Goal: Task Accomplishment & Management: Manage account settings

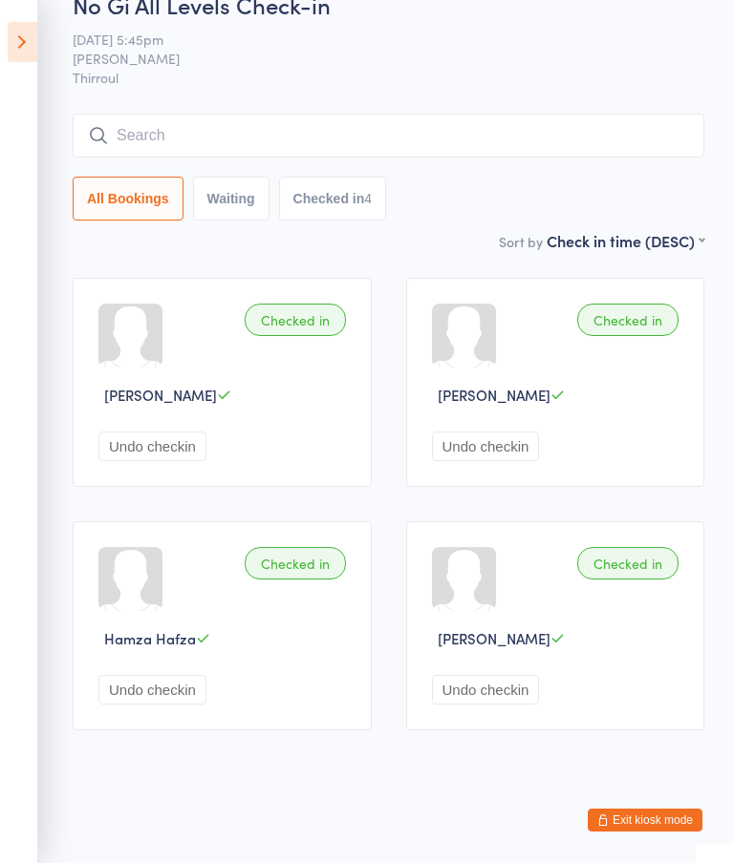
click at [603, 177] on div "All Bookings Waiting Checked in 4" at bounding box center [388, 199] width 631 height 44
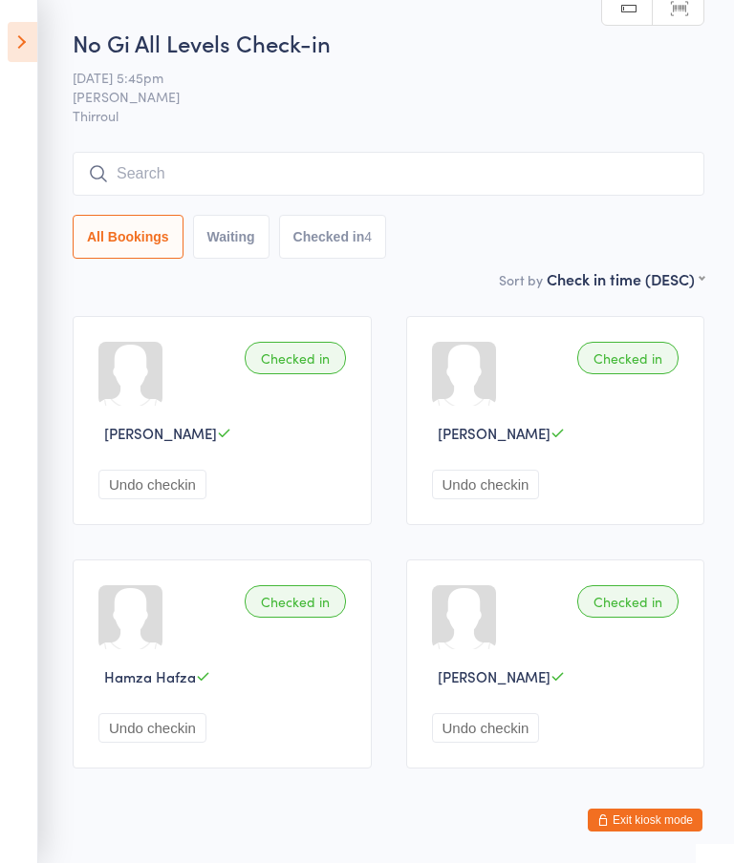
click at [261, 259] on button "Waiting" at bounding box center [231, 237] width 76 height 44
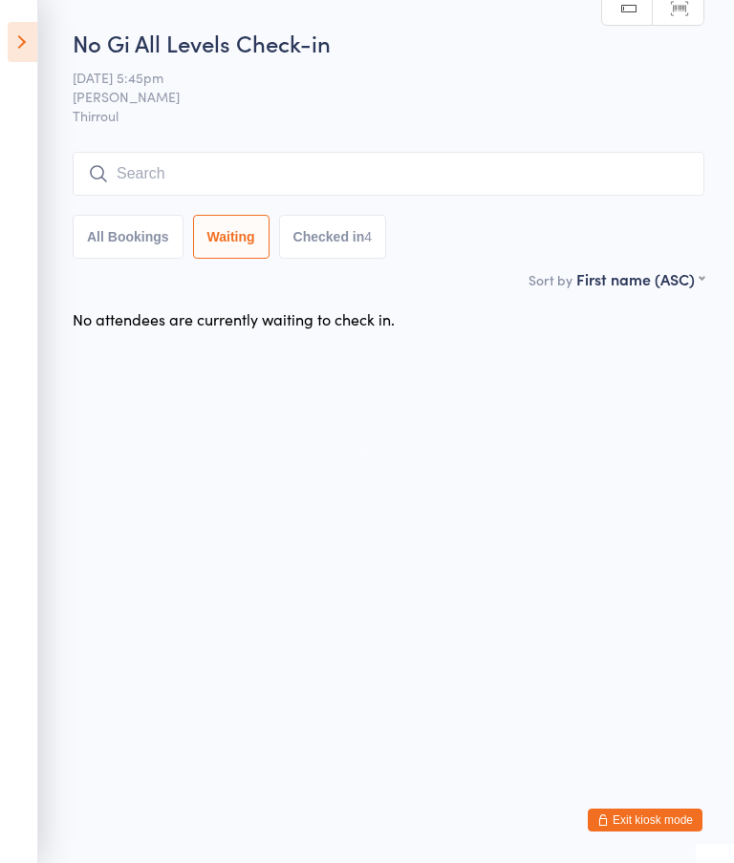
click at [131, 244] on button "All Bookings" at bounding box center [128, 237] width 111 height 44
select select "5"
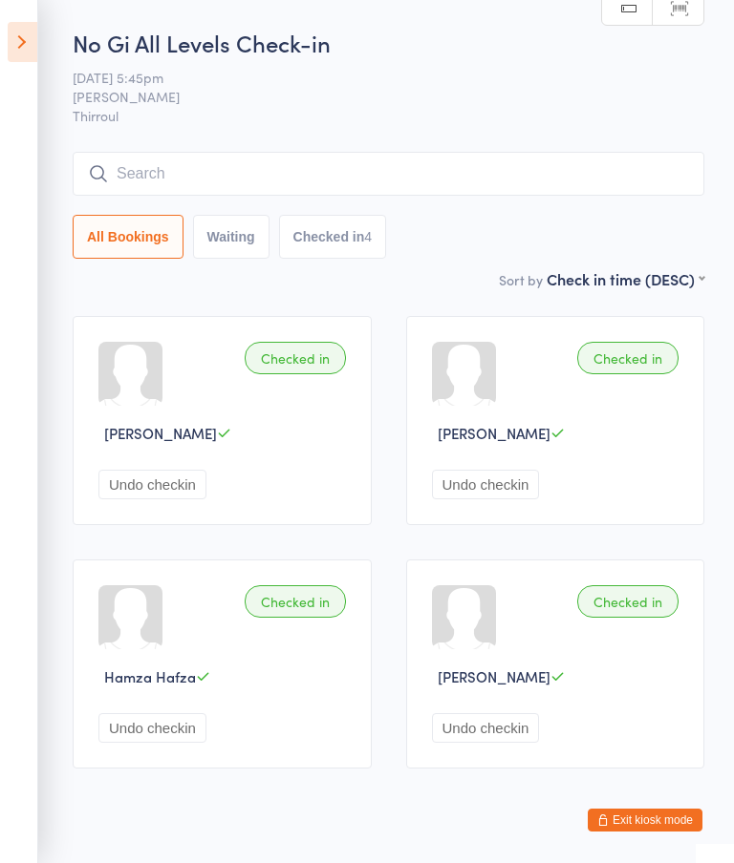
click at [11, 56] on icon at bounding box center [23, 42] width 30 height 40
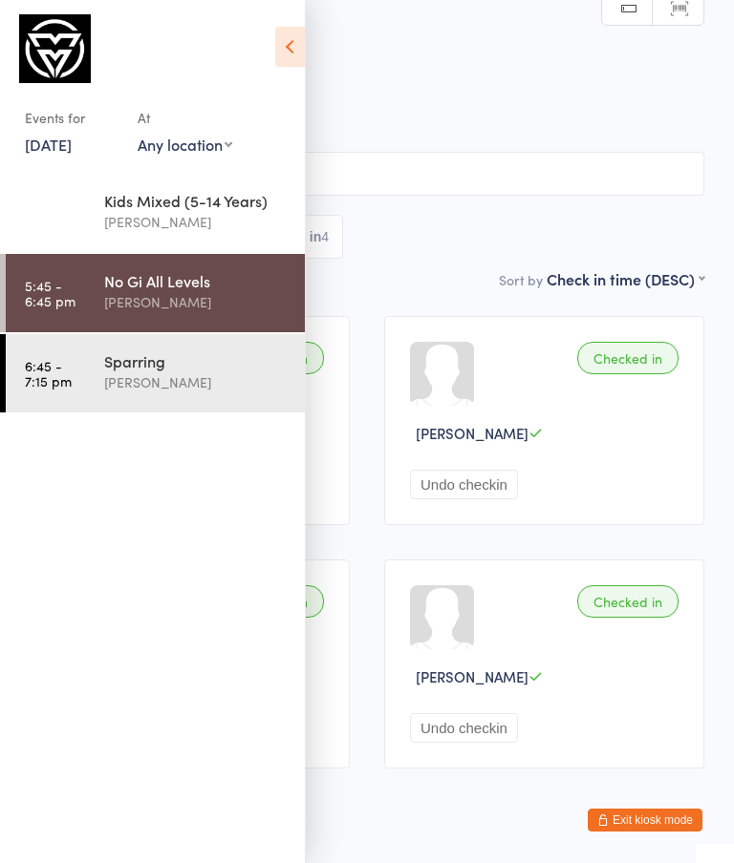
click at [146, 373] on div "[PERSON_NAME]" at bounding box center [196, 383] width 184 height 22
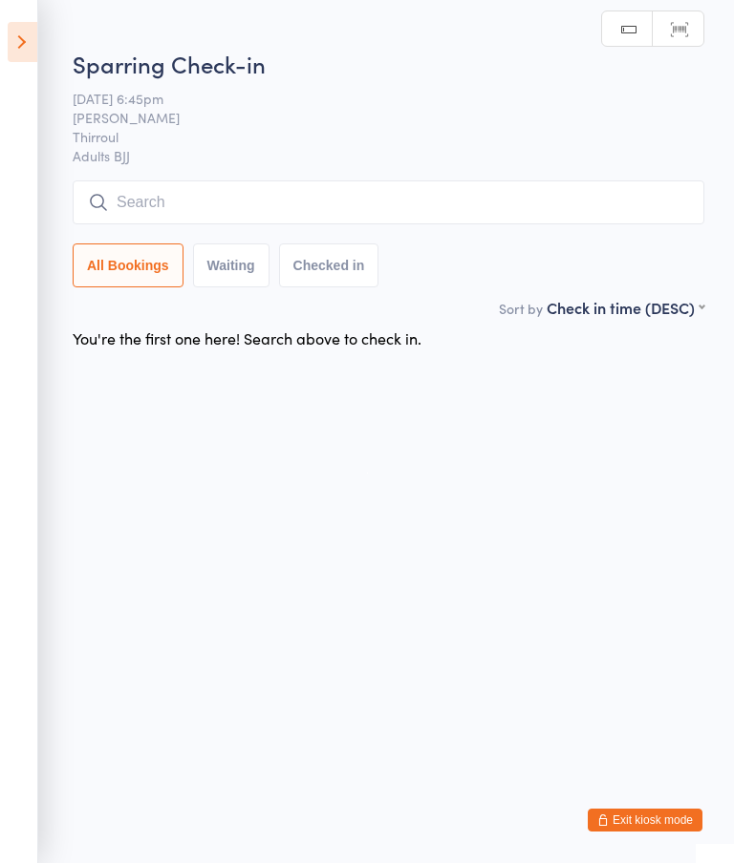
click at [538, 400] on html "You have now entered Kiosk Mode. Members will be able to check themselves in us…" at bounding box center [367, 431] width 734 height 863
click at [526, 380] on html "You have now entered Kiosk Mode. Members will be able to check themselves in us…" at bounding box center [367, 431] width 734 height 863
click at [474, 198] on input "search" at bounding box center [388, 203] width 631 height 44
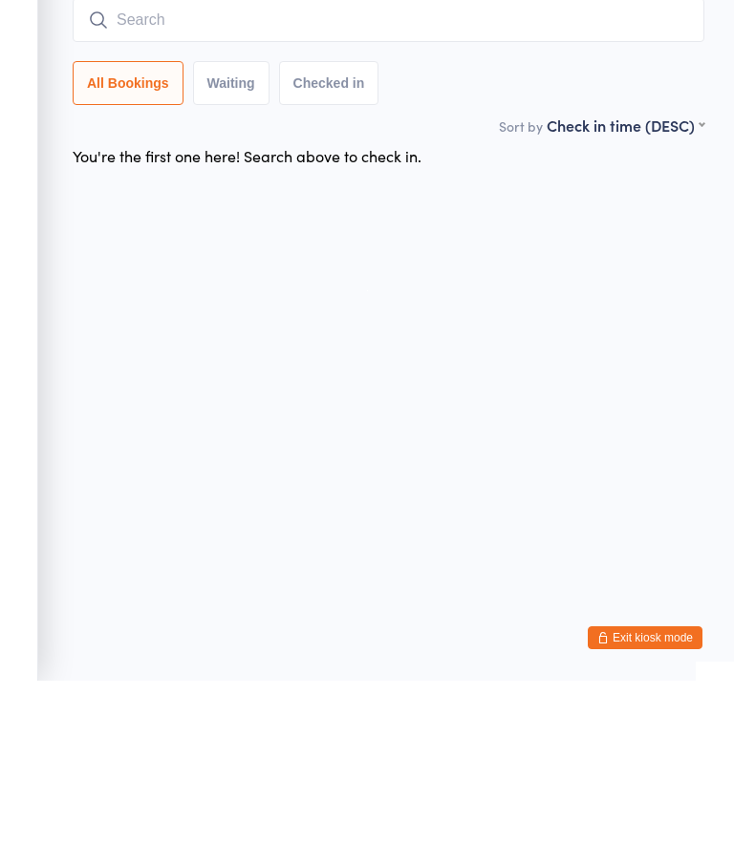
click at [564, 313] on html "You have now entered Kiosk Mode. Members will be able to check themselves in us…" at bounding box center [367, 431] width 734 height 863
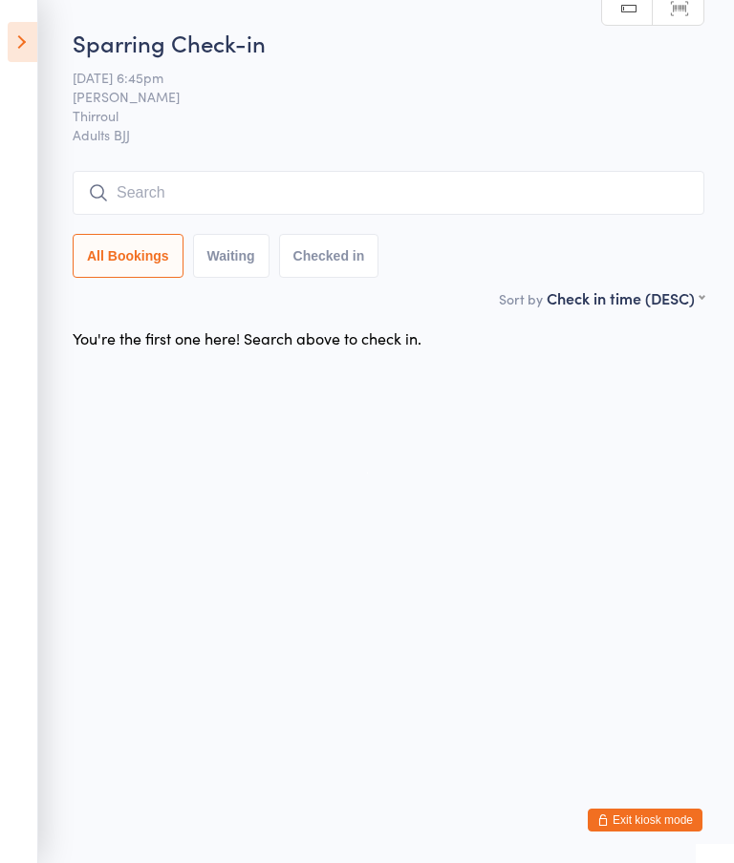
click at [391, 203] on input "search" at bounding box center [388, 193] width 631 height 44
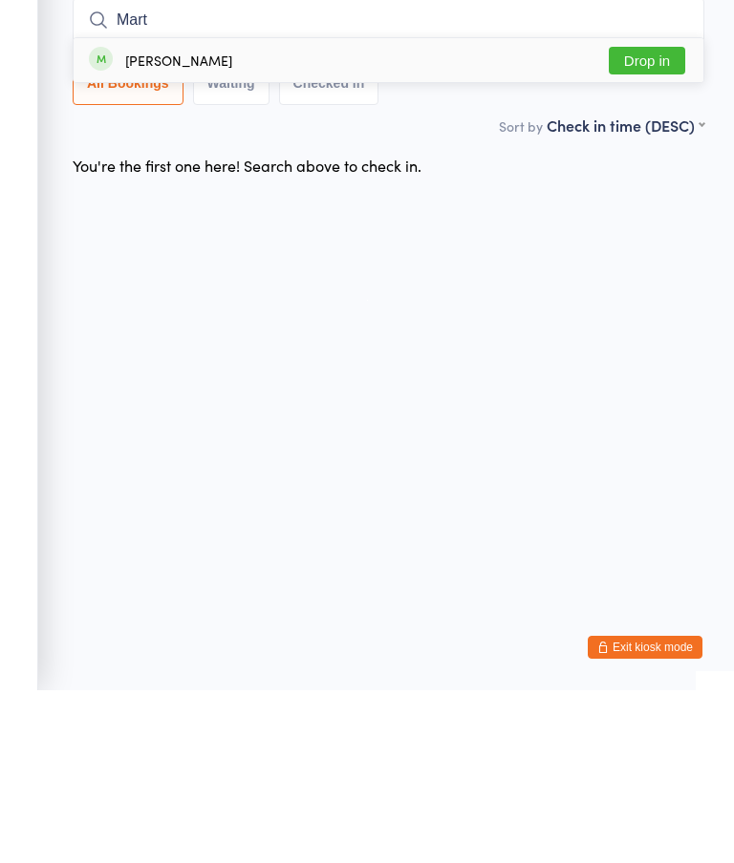
type input "Mart"
click at [664, 220] on button "Drop in" at bounding box center [646, 234] width 76 height 28
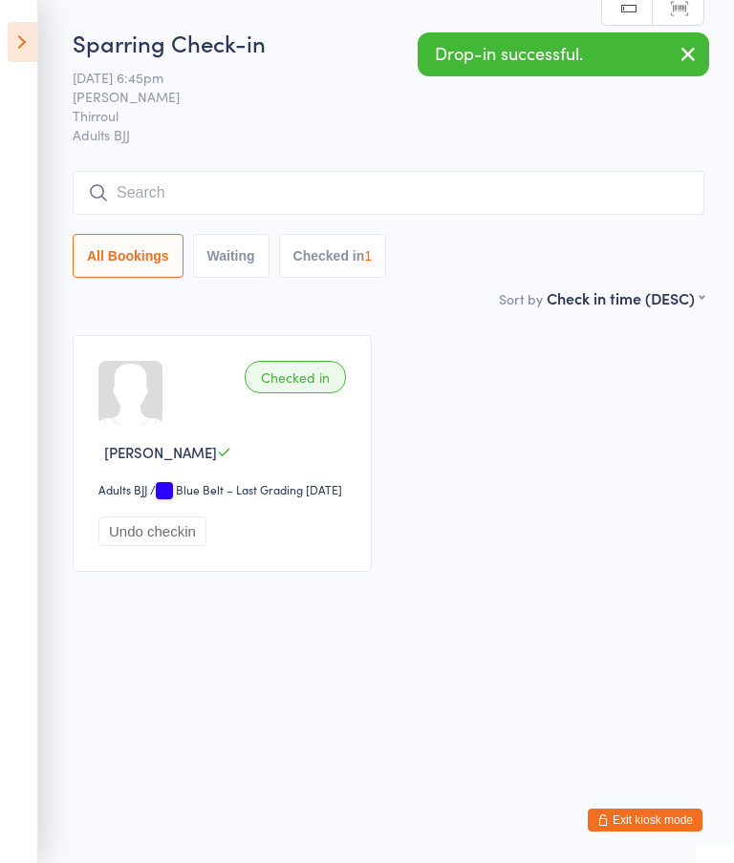
click at [458, 180] on input "search" at bounding box center [388, 193] width 631 height 44
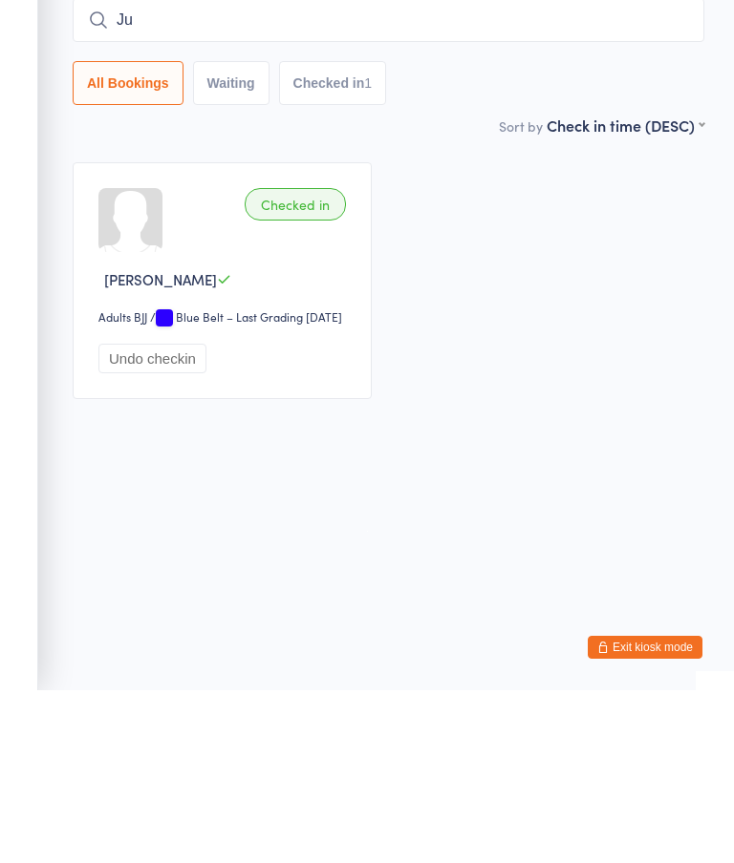
type input "J"
type input "M"
click at [619, 417] on div "Checked in Martin Parmenter Adults BJJ Adults BJJ / Blue Belt – Last Grading Ju…" at bounding box center [388, 453] width 666 height 271
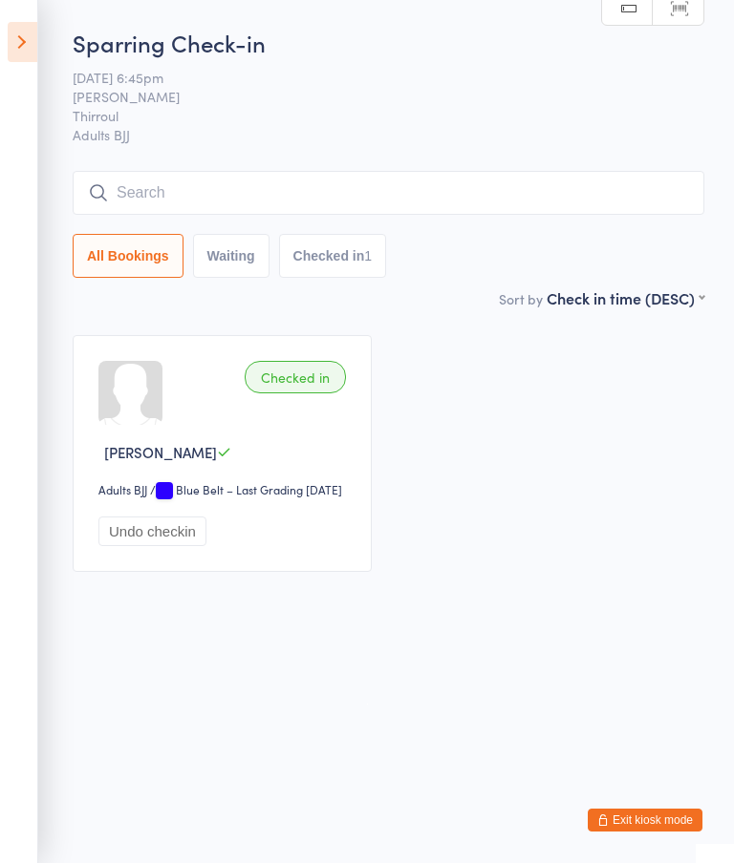
click at [333, 260] on button "Checked in 1" at bounding box center [333, 256] width 108 height 44
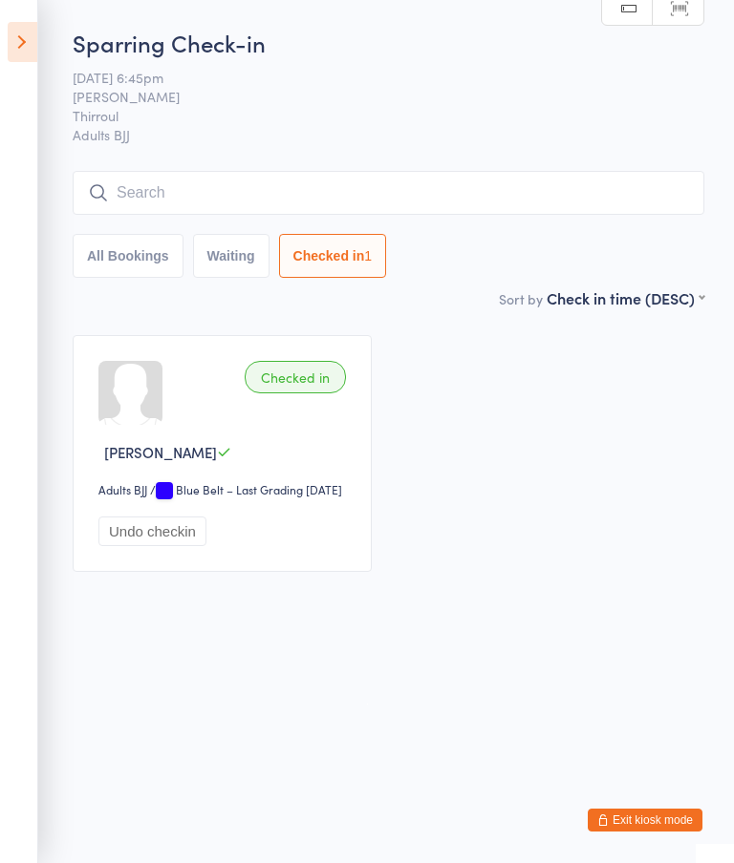
click at [20, 37] on icon at bounding box center [23, 42] width 30 height 40
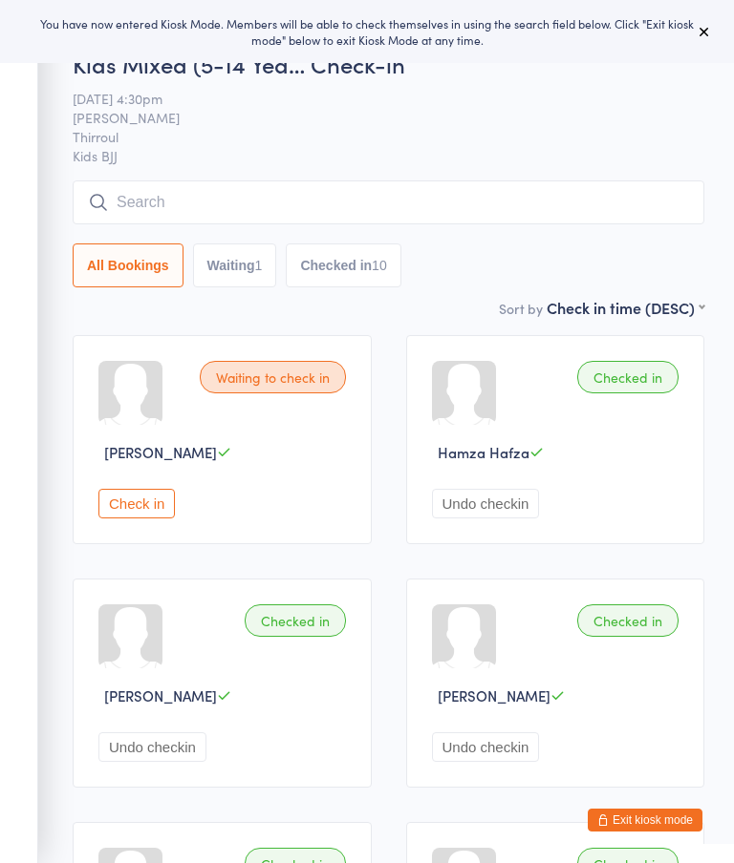
click at [410, 135] on span "Thirroul" at bounding box center [374, 136] width 602 height 19
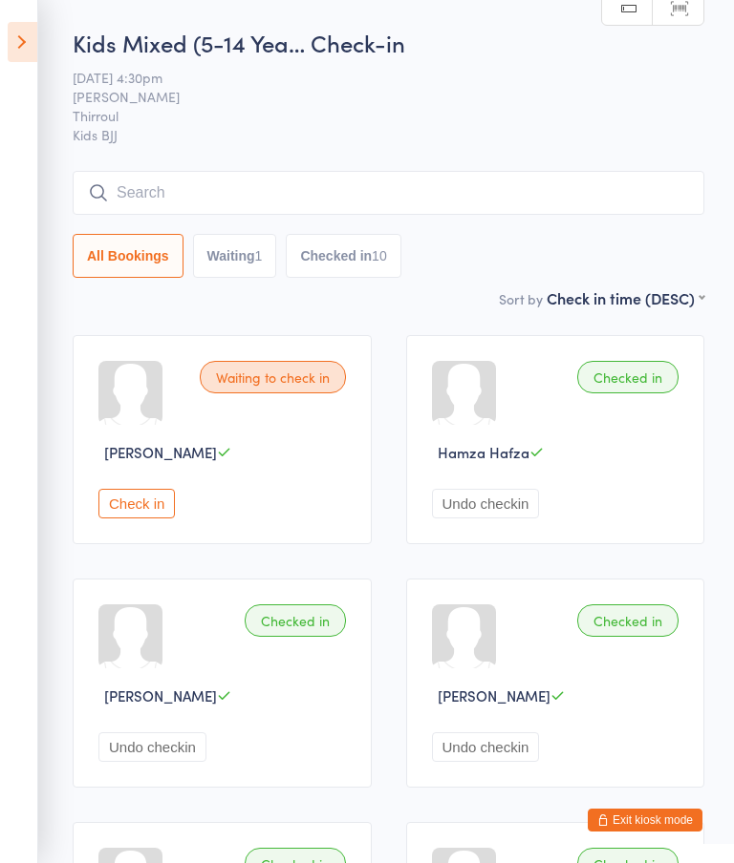
click at [635, 812] on button "Exit kiosk mode" at bounding box center [644, 820] width 115 height 23
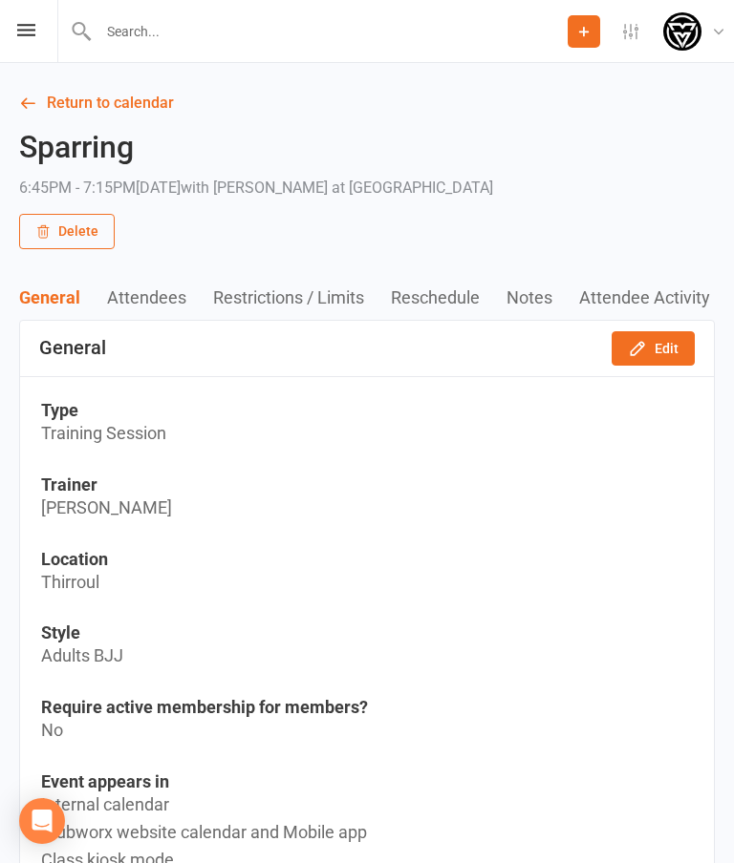
click at [96, 91] on link "Return to calendar" at bounding box center [366, 103] width 695 height 27
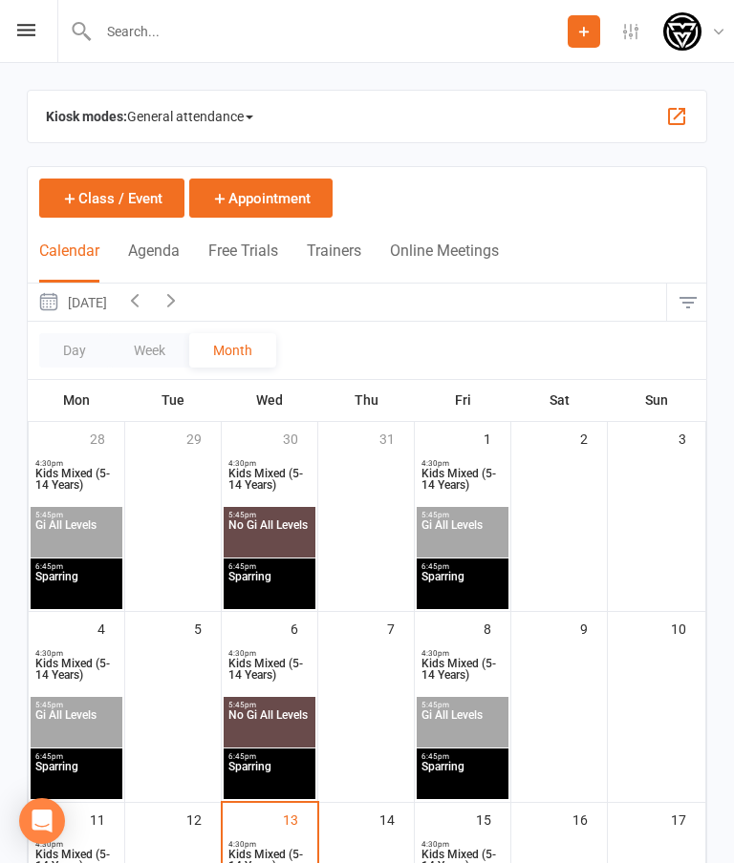
click at [35, 25] on div "Prospect Member Non-attending contact Class / event Appointment Grading event T…" at bounding box center [367, 31] width 734 height 63
click at [34, 33] on icon at bounding box center [26, 30] width 18 height 12
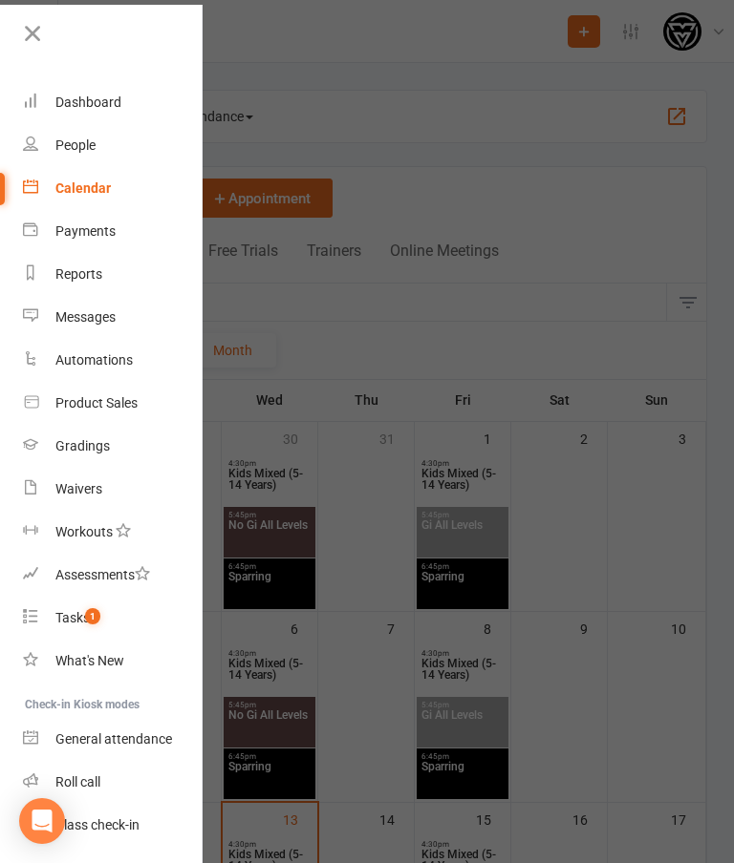
click at [83, 138] on div "People" at bounding box center [75, 145] width 40 height 15
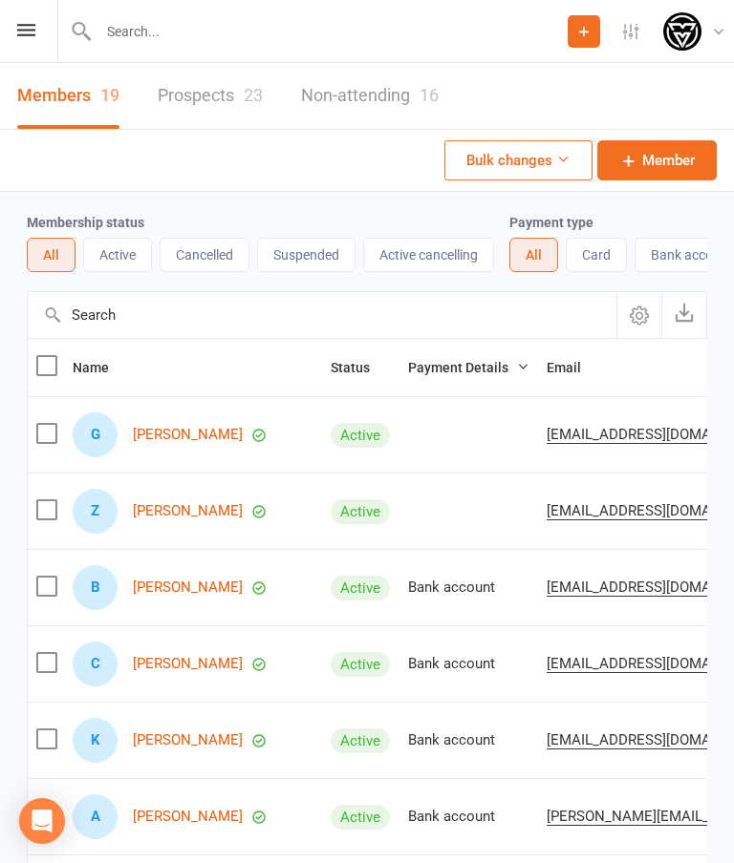
click at [183, 517] on link "Zoe James" at bounding box center [188, 511] width 110 height 16
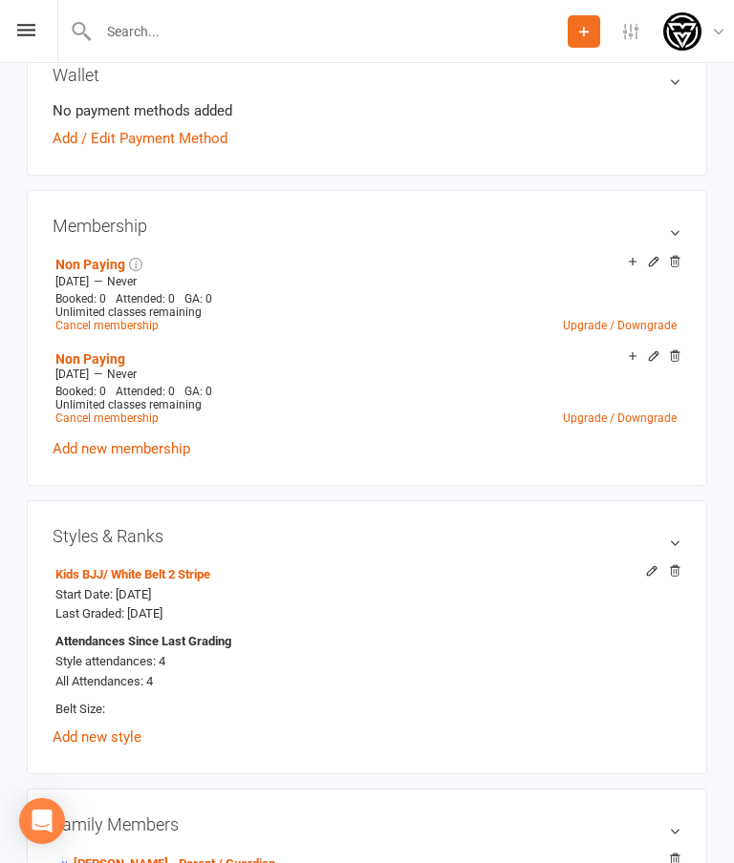
scroll to position [647, 0]
click at [648, 568] on icon at bounding box center [651, 569] width 9 height 9
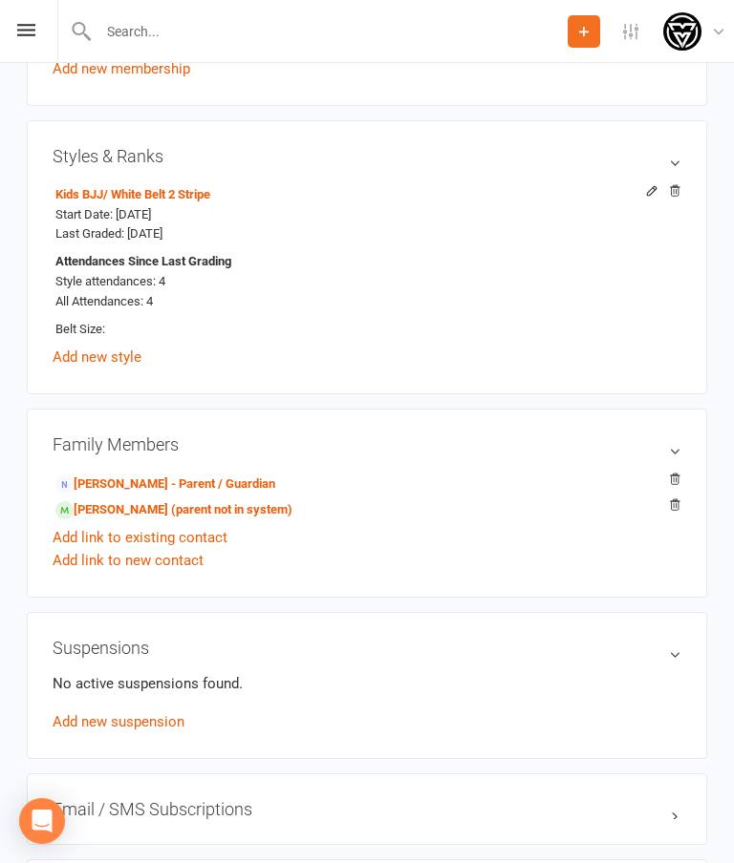
scroll to position [1661, 0]
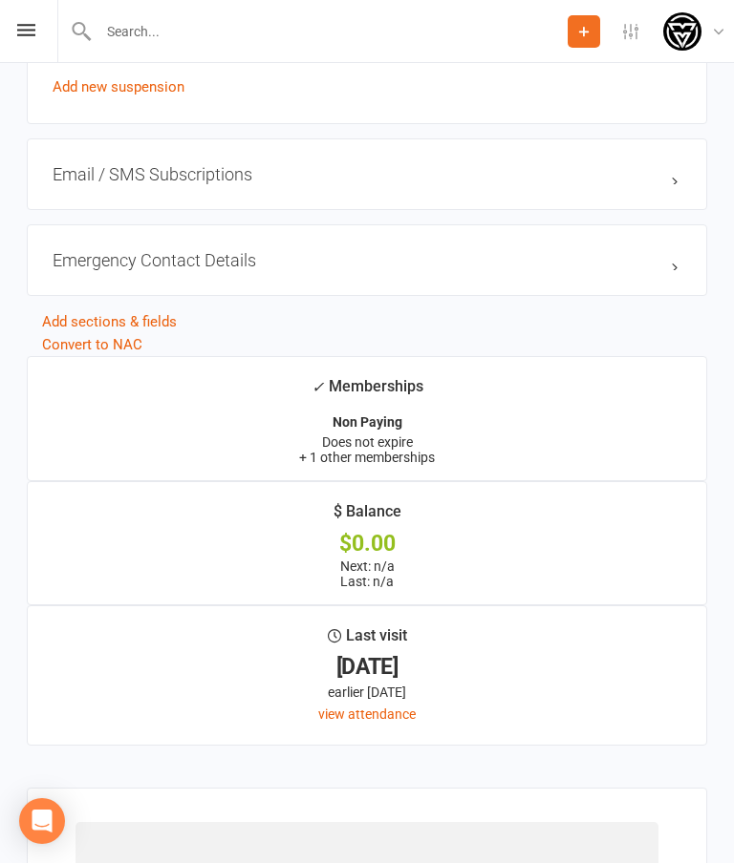
select select "3689"
select select "44218"
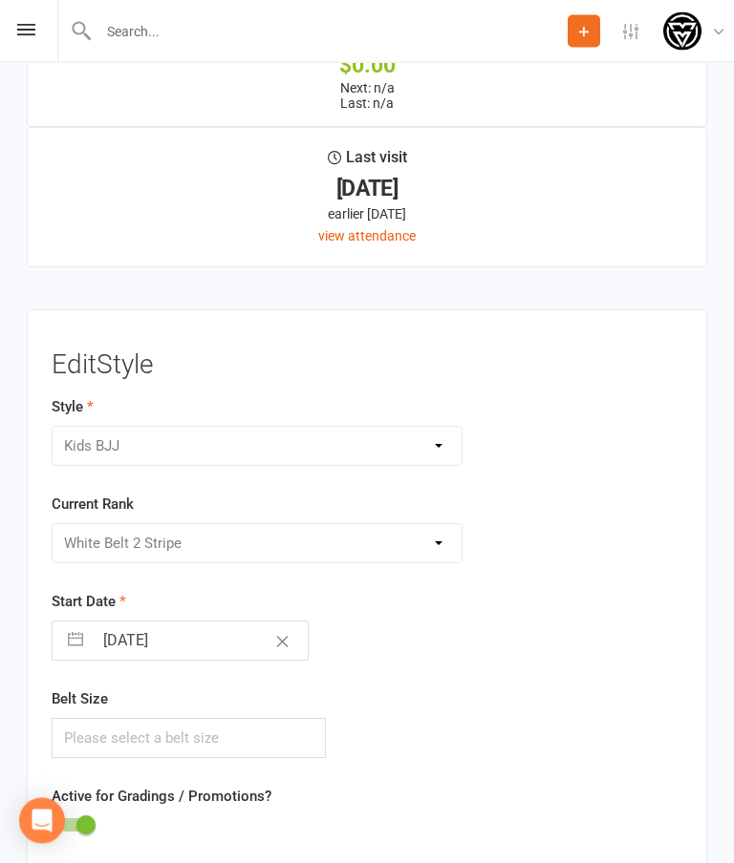
scroll to position [2140, 0]
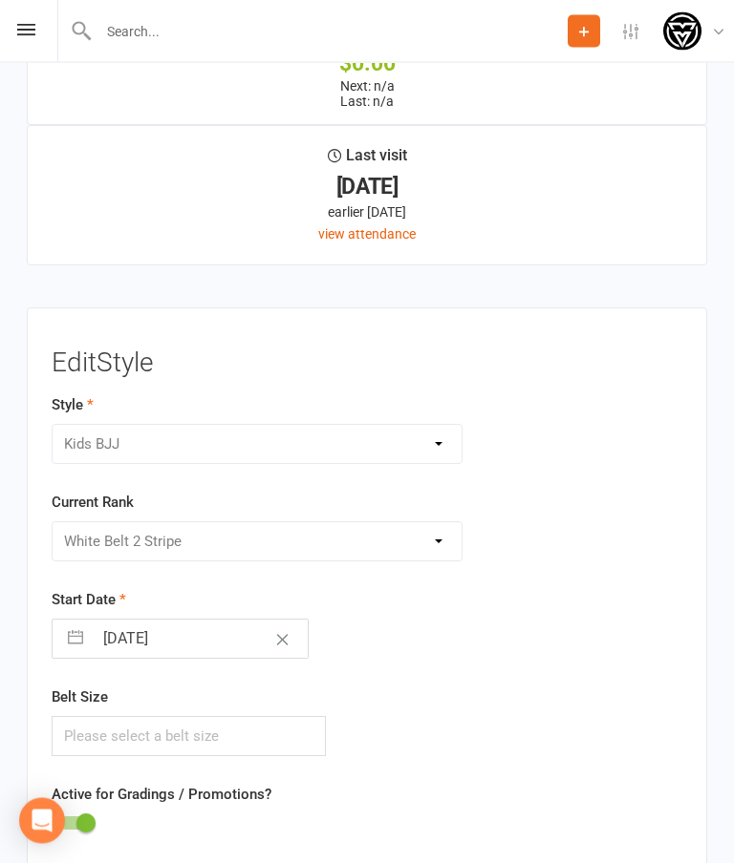
click at [450, 523] on div "Please Select Starting Rank White Belt White Belt 1 Stripe White Belt 2 Stripe …" at bounding box center [257, 542] width 411 height 40
click at [420, 533] on div "Please Select Starting Rank White Belt White Belt 1 Stripe White Belt 2 Stripe …" at bounding box center [257, 542] width 411 height 40
click at [442, 436] on div "Adults BJJ Kids BJJ" at bounding box center [257, 445] width 411 height 40
click at [222, 425] on div "Adults BJJ Kids BJJ" at bounding box center [257, 445] width 411 height 40
click at [317, 527] on div "Please Select Starting Rank White Belt White Belt 1 Stripe White Belt 2 Stripe …" at bounding box center [257, 542] width 411 height 40
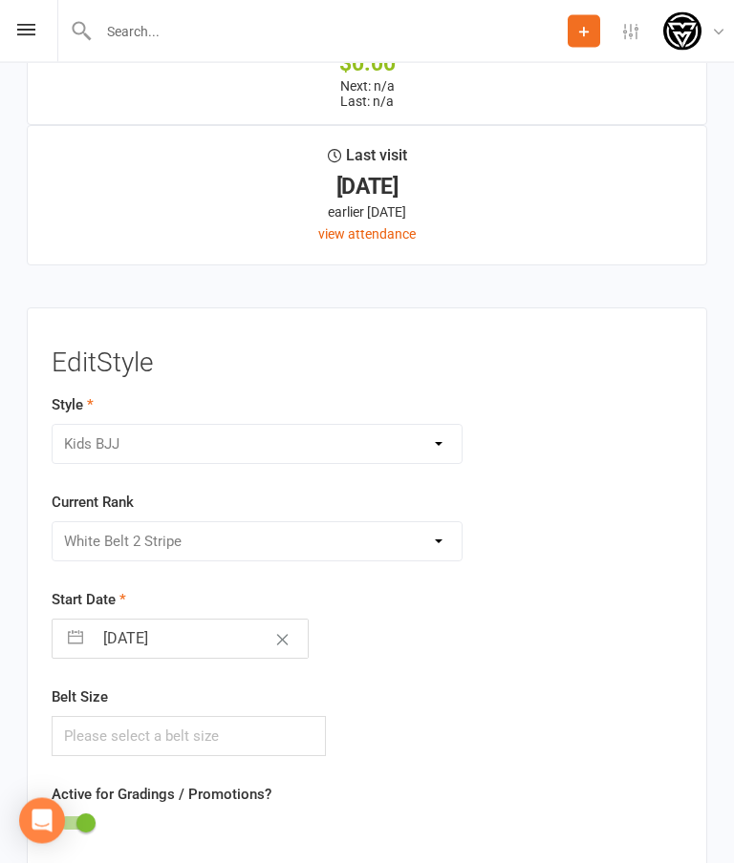
click at [448, 543] on div "Please Select Starting Rank White Belt White Belt 1 Stripe White Belt 2 Stripe …" at bounding box center [257, 542] width 411 height 40
click at [423, 530] on div "Please Select Starting Rank White Belt White Belt 1 Stripe White Belt 2 Stripe …" at bounding box center [257, 542] width 411 height 40
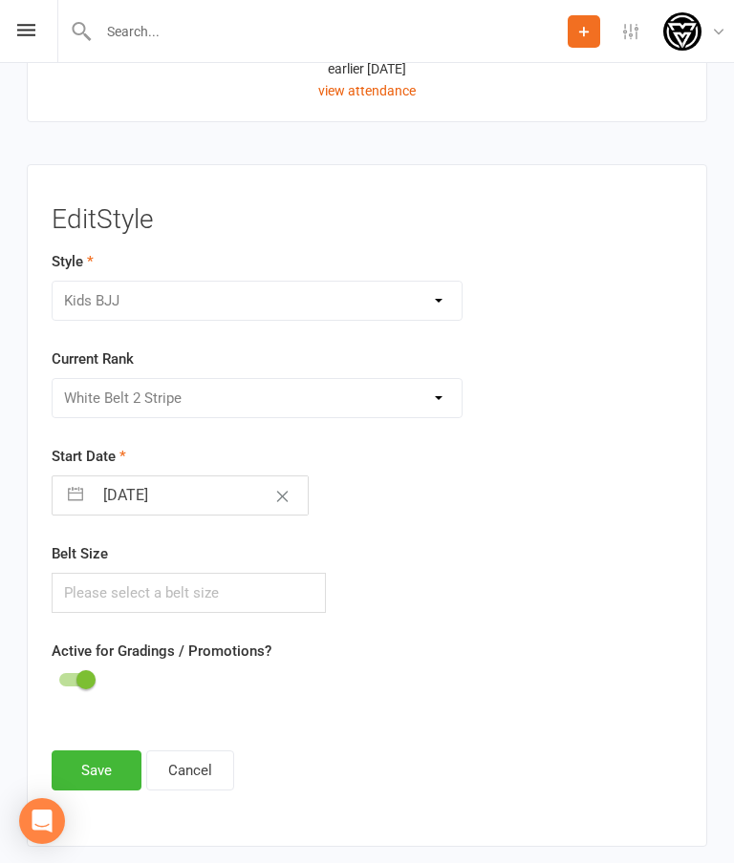
scroll to position [2298, 0]
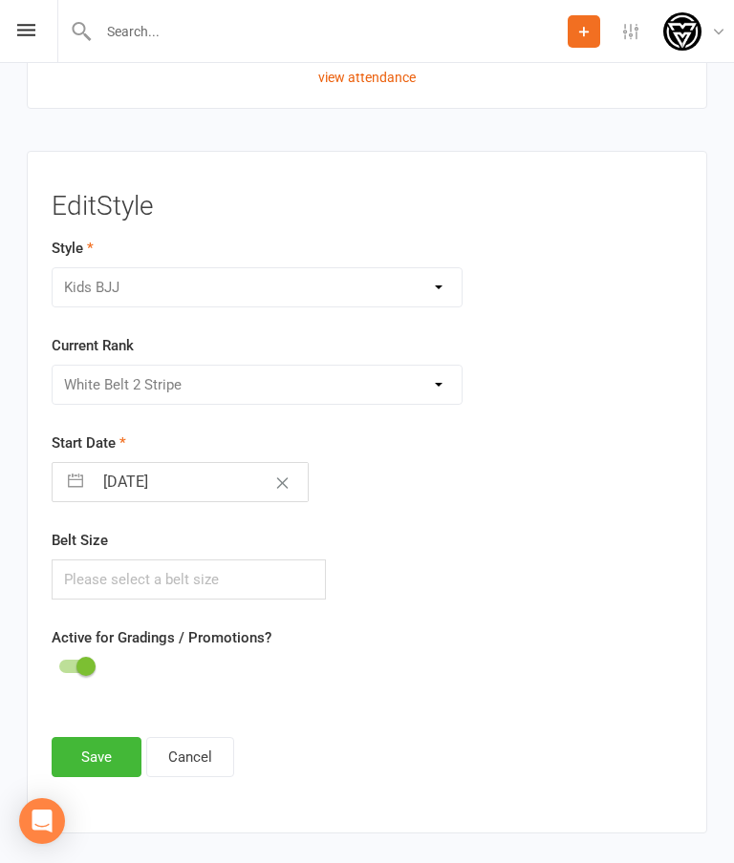
click at [442, 371] on div "Please Select Starting Rank White Belt White Belt 1 Stripe White Belt 2 Stripe …" at bounding box center [257, 385] width 411 height 40
click at [403, 378] on div "Please Select Starting Rank White Belt White Belt 1 Stripe White Belt 2 Stripe …" at bounding box center [257, 385] width 411 height 40
click at [447, 365] on div "Please Select Starting Rank White Belt White Belt 1 Stripe White Belt 2 Stripe …" at bounding box center [257, 385] width 411 height 40
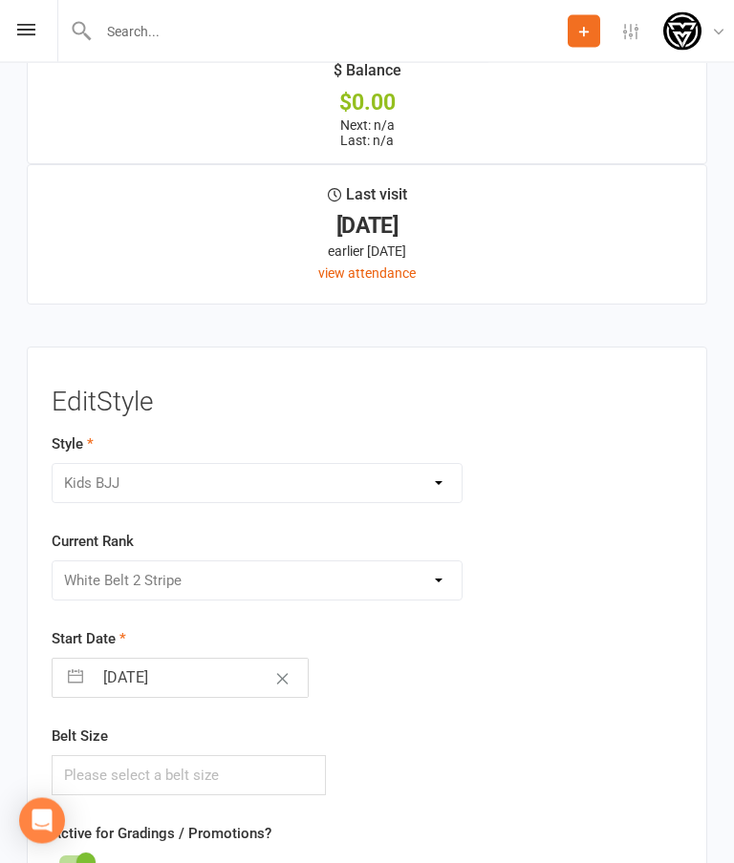
scroll to position [2101, 0]
click at [452, 564] on div "Please Select Starting Rank White Belt White Belt 1 Stripe White Belt 2 Stripe …" at bounding box center [257, 582] width 411 height 40
click at [446, 562] on div "Please Select Starting Rank White Belt White Belt 1 Stripe White Belt 2 Stripe …" at bounding box center [257, 582] width 411 height 40
click at [429, 570] on div "Please Select Starting Rank White Belt White Belt 1 Stripe White Belt 2 Stripe …" at bounding box center [257, 582] width 411 height 40
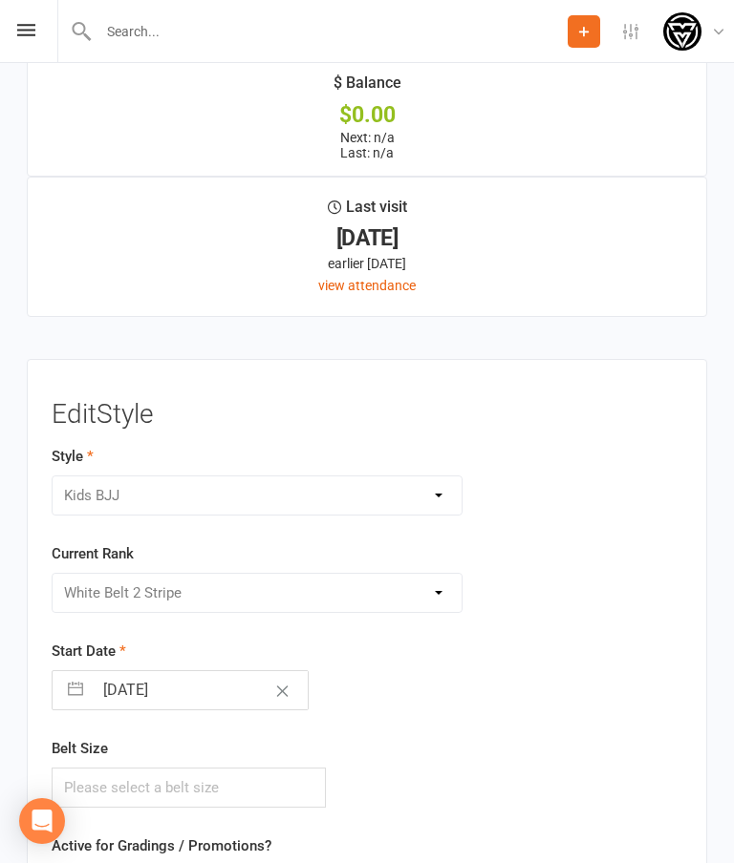
click at [422, 563] on div "Current Rank Please Select Starting Rank White Belt White Belt 1 Stripe White B…" at bounding box center [257, 578] width 411 height 71
click at [412, 576] on div "Please Select Starting Rank White Belt White Belt 1 Stripe White Belt 2 Stripe …" at bounding box center [257, 593] width 411 height 40
click at [454, 578] on div "Please Select Starting Rank White Belt White Belt 1 Stripe White Belt 2 Stripe …" at bounding box center [257, 593] width 411 height 40
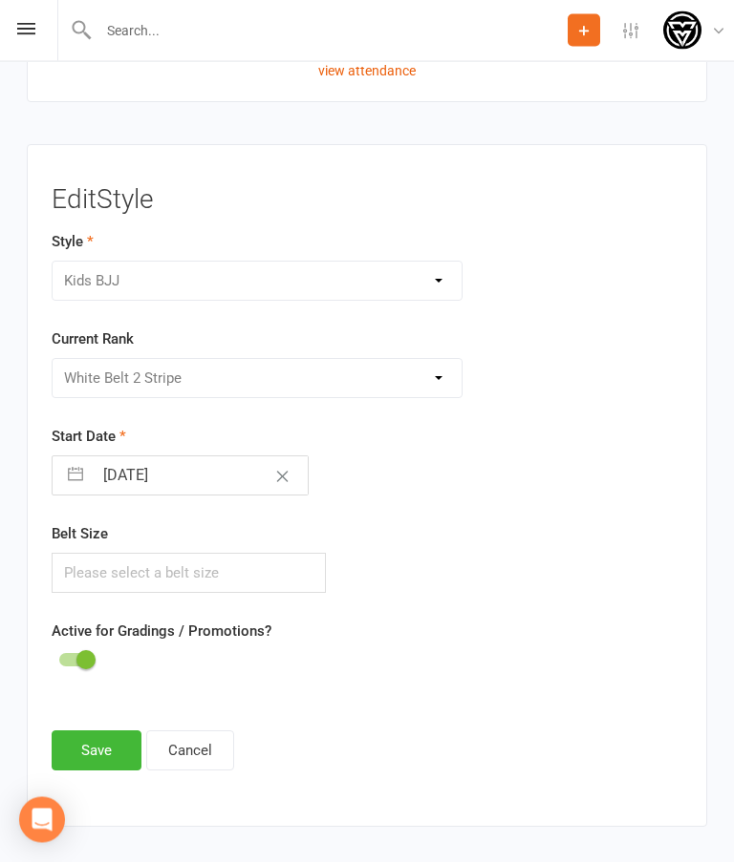
scroll to position [2303, 0]
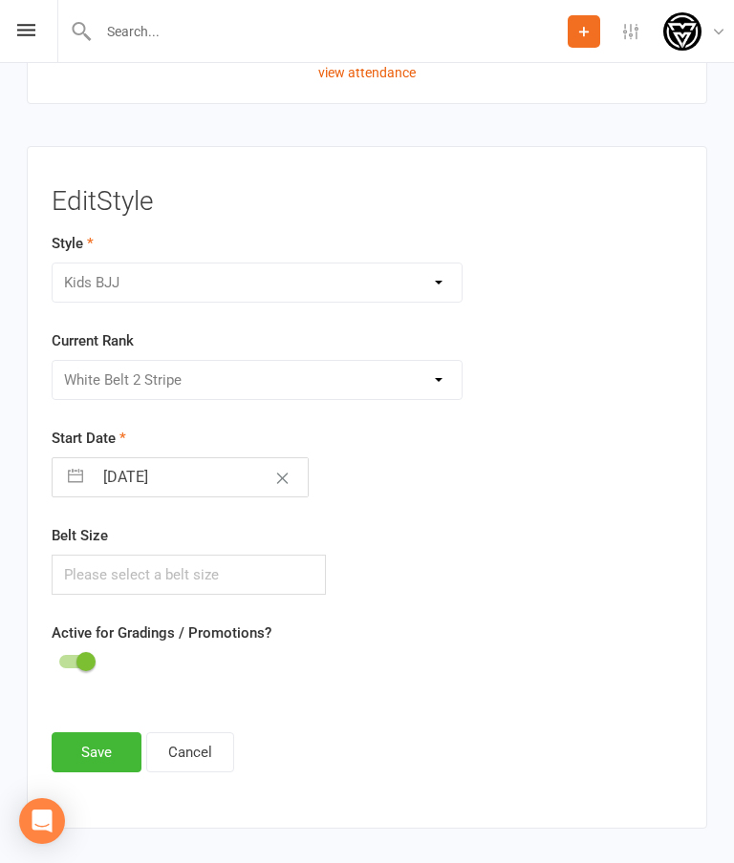
click at [199, 744] on button "Cancel" at bounding box center [190, 753] width 88 height 40
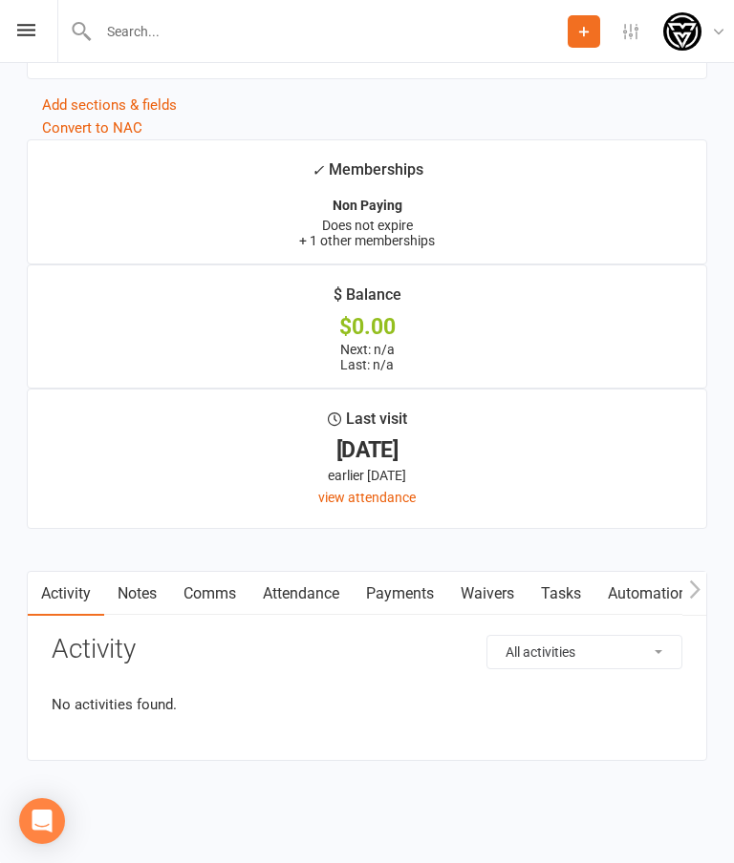
scroll to position [1810, 0]
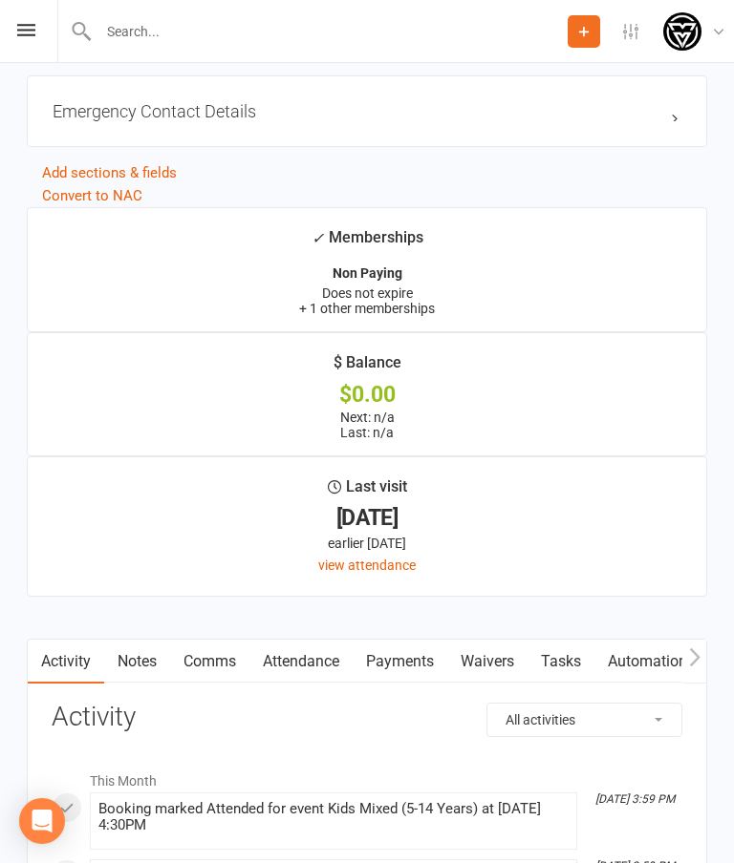
click at [17, 33] on icon at bounding box center [26, 30] width 18 height 12
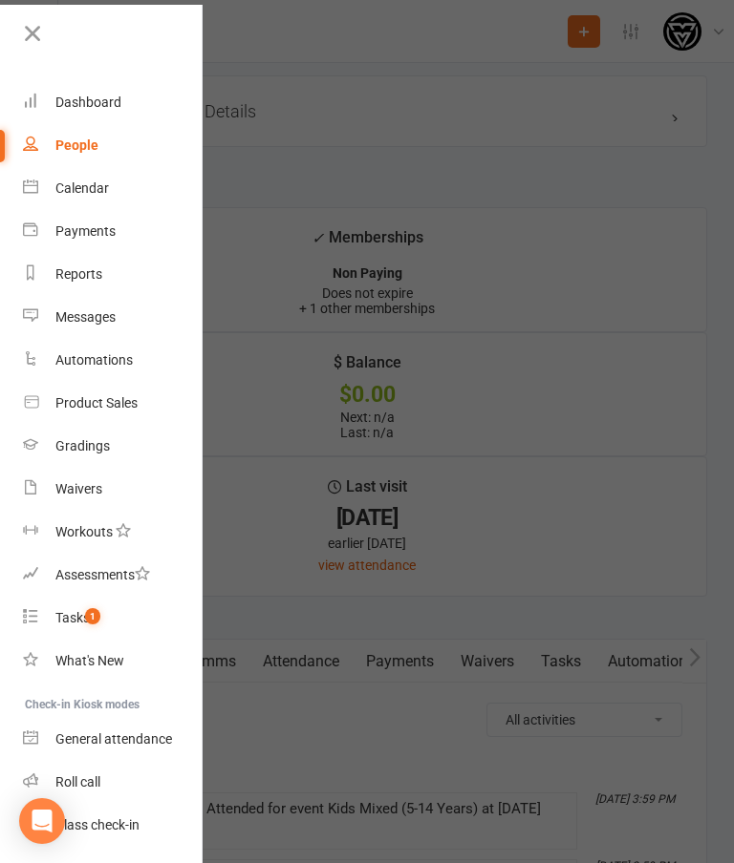
click at [89, 99] on div "Dashboard" at bounding box center [88, 102] width 66 height 15
